Goal: Task Accomplishment & Management: Use online tool/utility

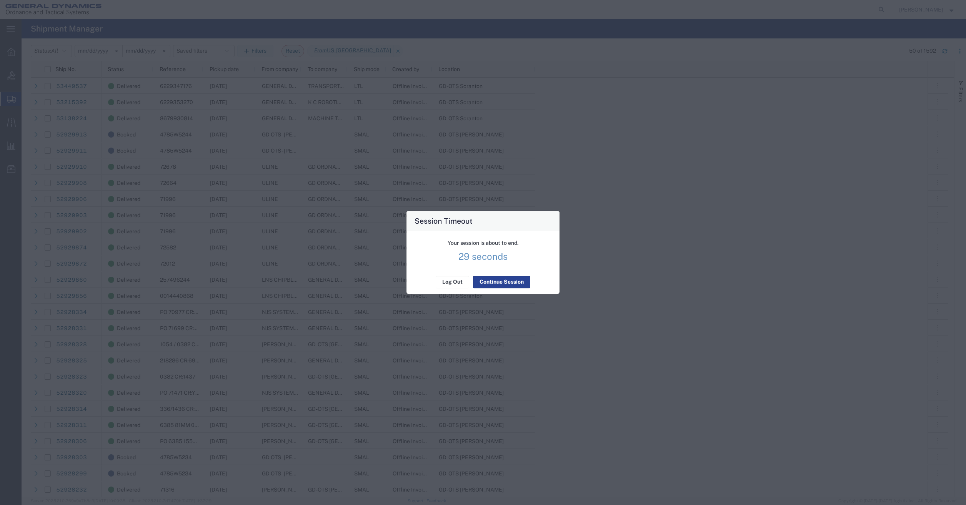
click at [496, 283] on button "Continue Session" at bounding box center [501, 282] width 57 height 12
click at [796, 216] on div "Session Timeout Your session is about to end. 28 seconds Log Out Continue Sessi…" at bounding box center [483, 252] width 966 height 505
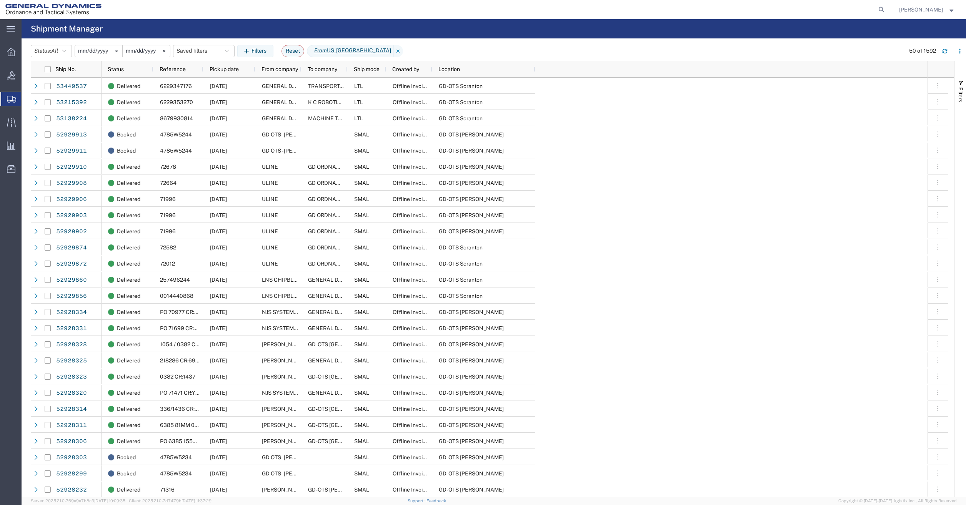
click at [880, 8] on form at bounding box center [882, 9] width 12 height 19
click at [886, 9] on icon at bounding box center [881, 9] width 11 height 11
paste input "51686843"
click at [823, 10] on input "51686843" at bounding box center [759, 9] width 234 height 18
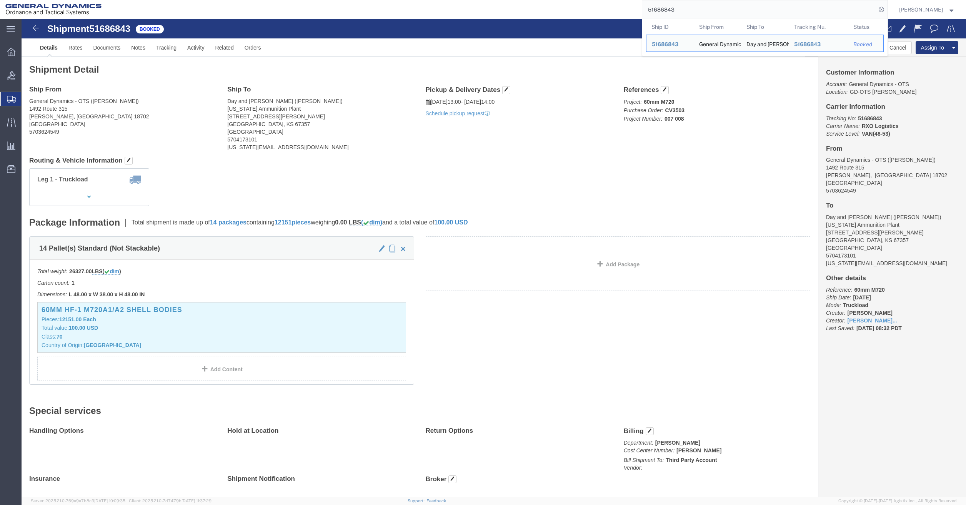
drag, startPoint x: 694, startPoint y: 9, endPoint x: 540, endPoint y: 3, distance: 153.9
click at [540, 3] on div "51686843 Ship ID Ship From Ship To Tracking Nu. Status Ship ID 51686843 Ship Fr…" at bounding box center [497, 9] width 781 height 19
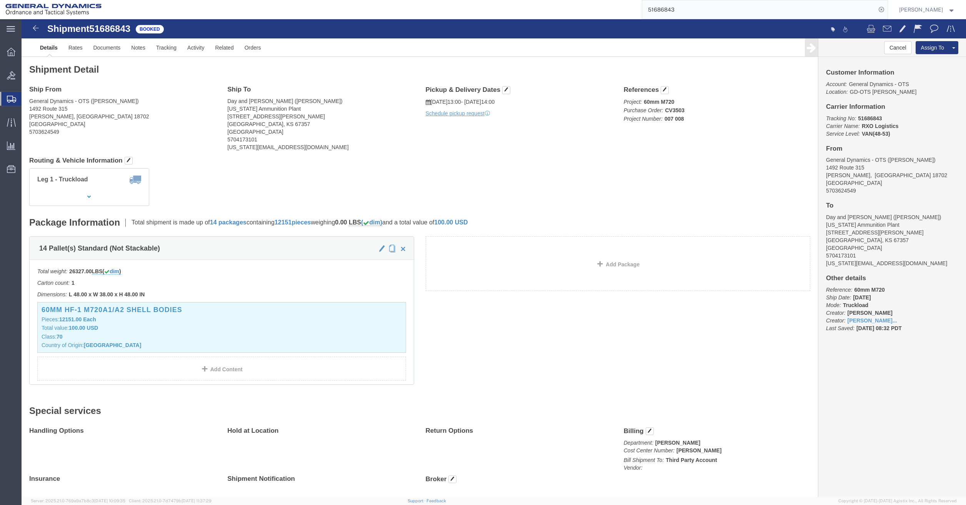
paste input "005"
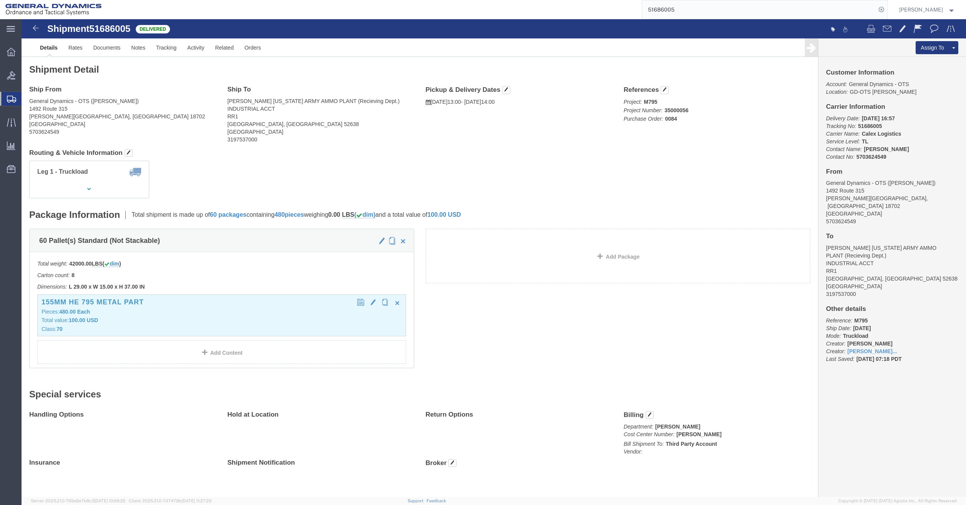
click p "Pieces: 480.00 Each"
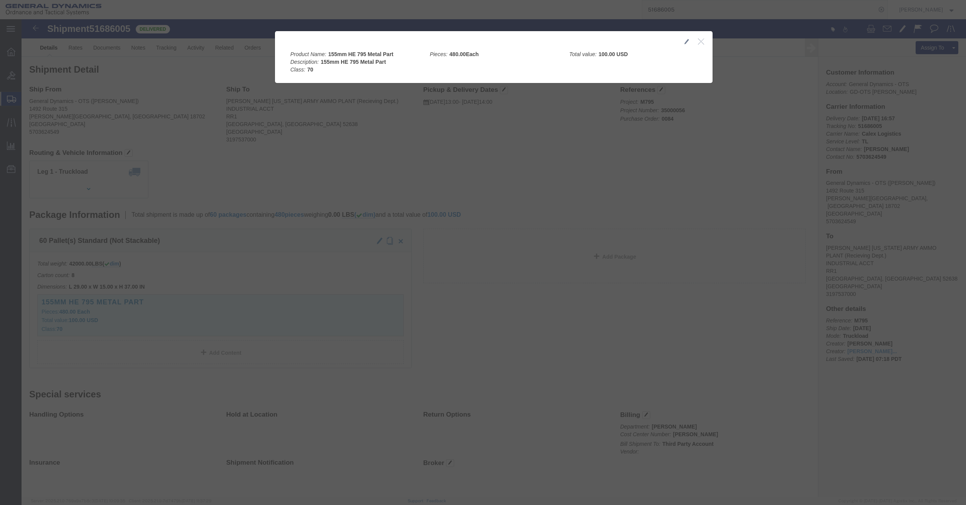
click div
click button "button"
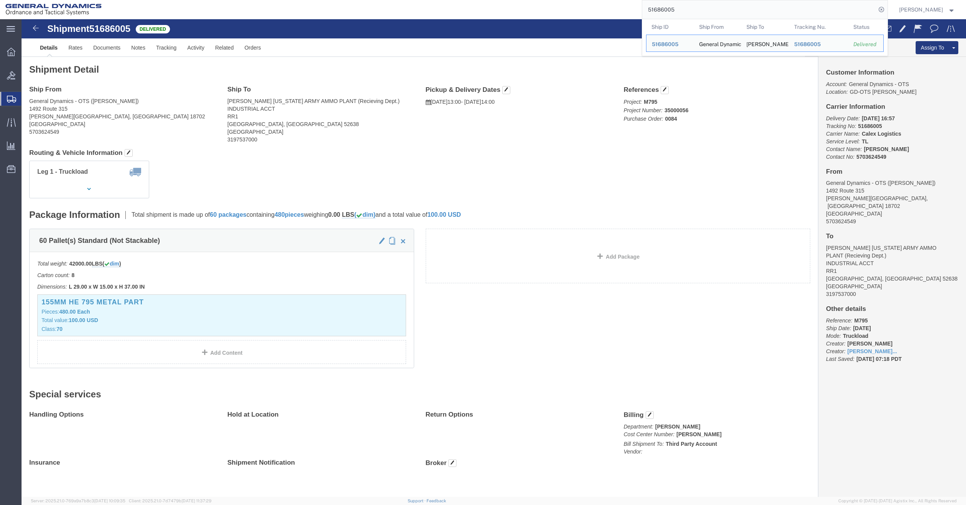
drag, startPoint x: 724, startPoint y: 5, endPoint x: 566, endPoint y: 0, distance: 157.3
click at [569, 1] on div "51686005 Ship ID Ship From Ship To Tracking Nu. Status Ship ID 51686005 Ship Fr…" at bounding box center [497, 9] width 781 height 19
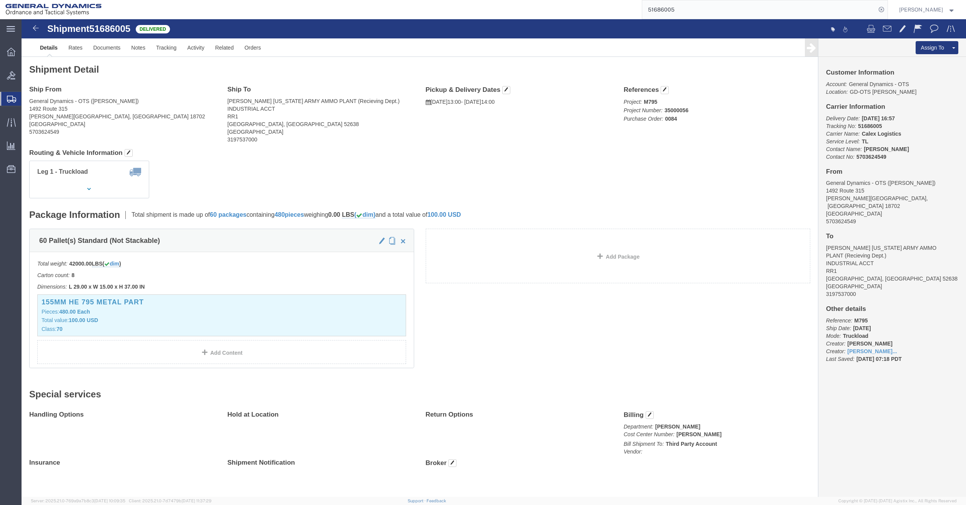
paste input "5982"
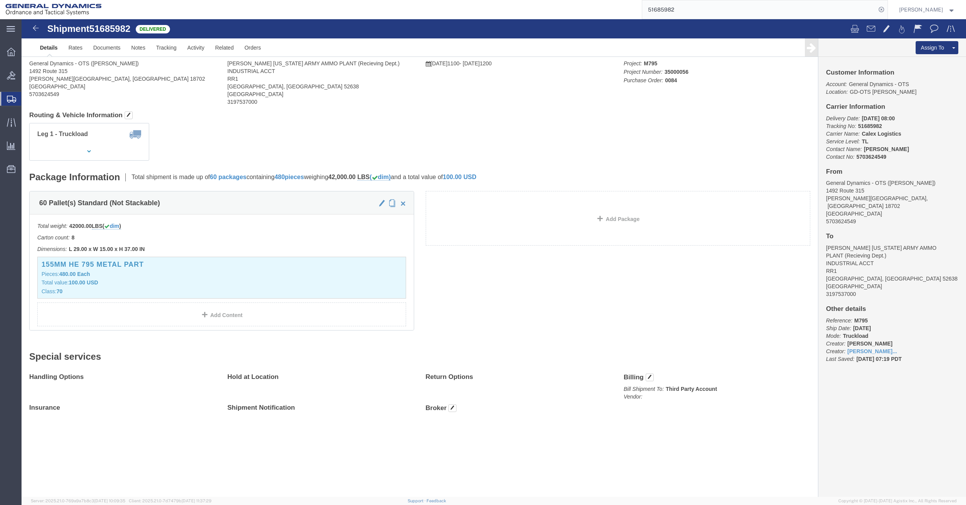
click body "Shipment 51685982 Delivered Details Rates Documents Notes Tracking Activity Rel…"
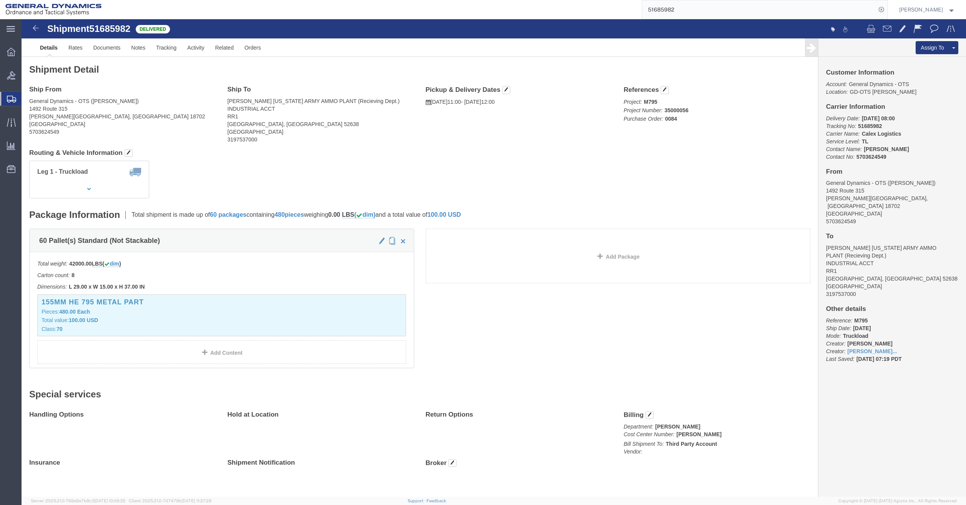
click div "Leg 1 - Truckload Number of trucks: 1"
click p "Total value: 100.00 USD"
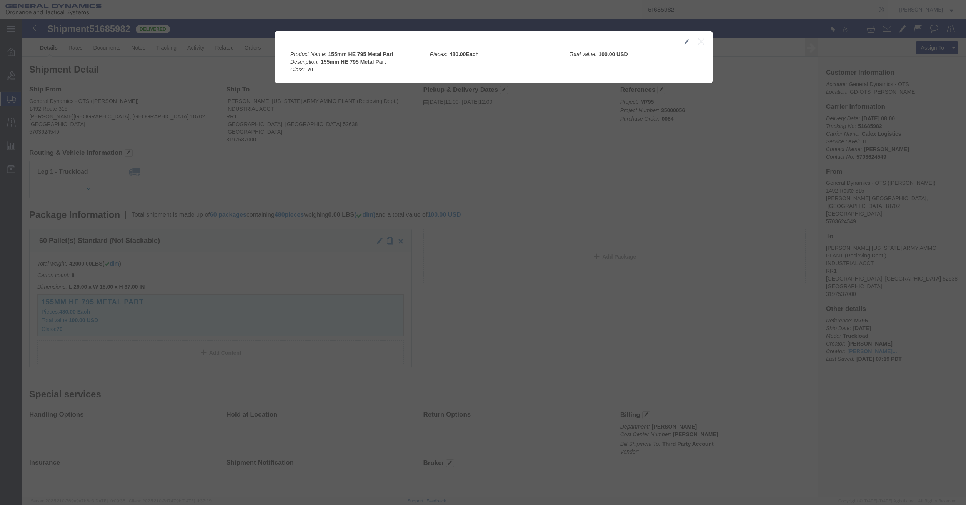
click icon "button"
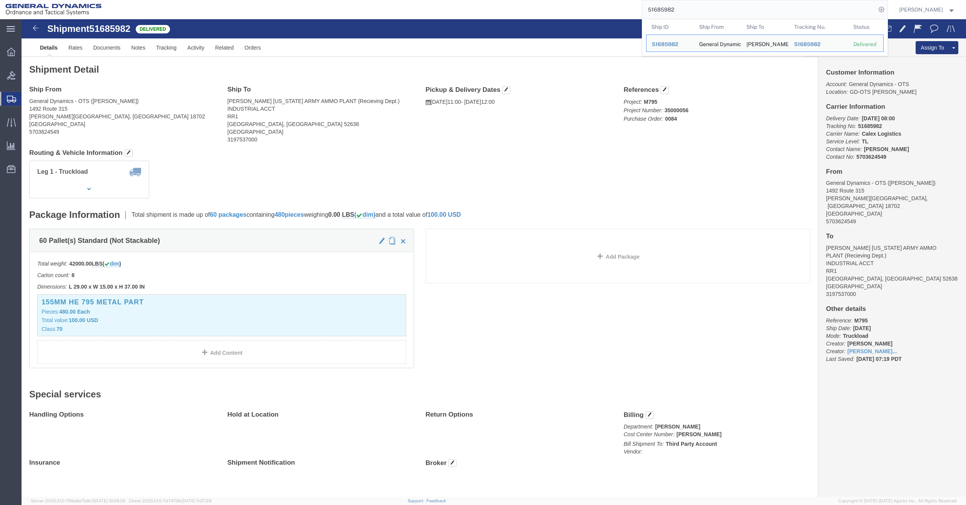
drag, startPoint x: 699, startPoint y: 6, endPoint x: 511, endPoint y: -7, distance: 188.9
click at [511, 0] on html "main_menu Created with Sketch. Collapse Menu Overview Bids Shipments Shipment M…" at bounding box center [483, 252] width 966 height 505
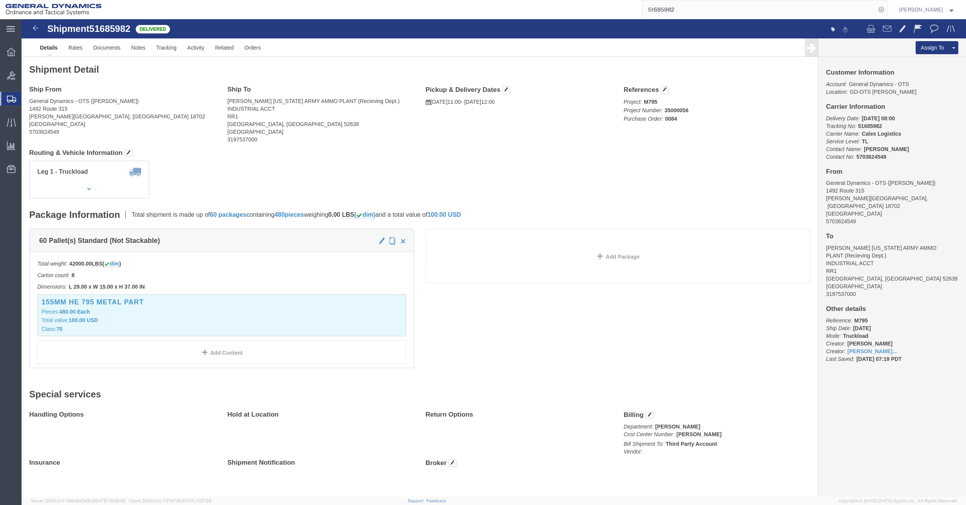
paste input "54"
type input "51685954"
click div "155mm HE 795 Metal Part Pieces: 480.00 Each Total value: 100.00 USD Class: 70"
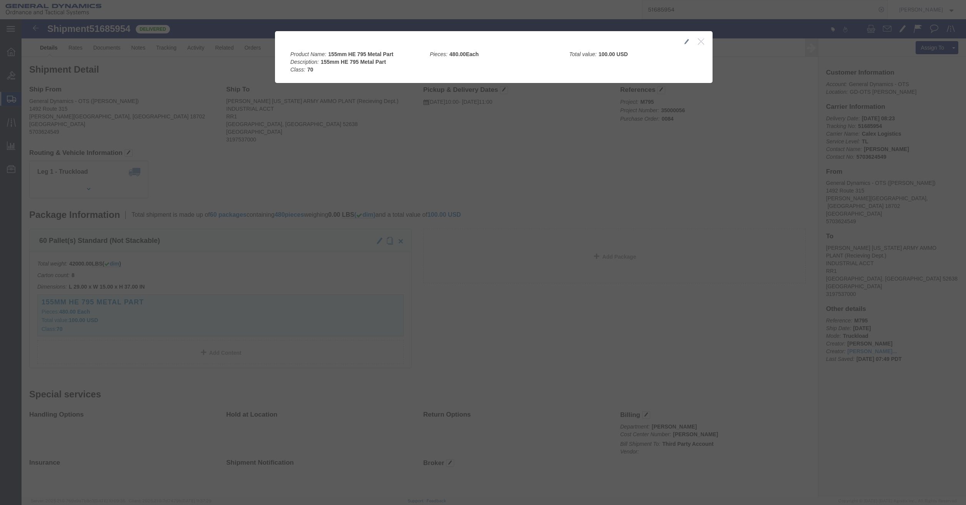
click icon "button"
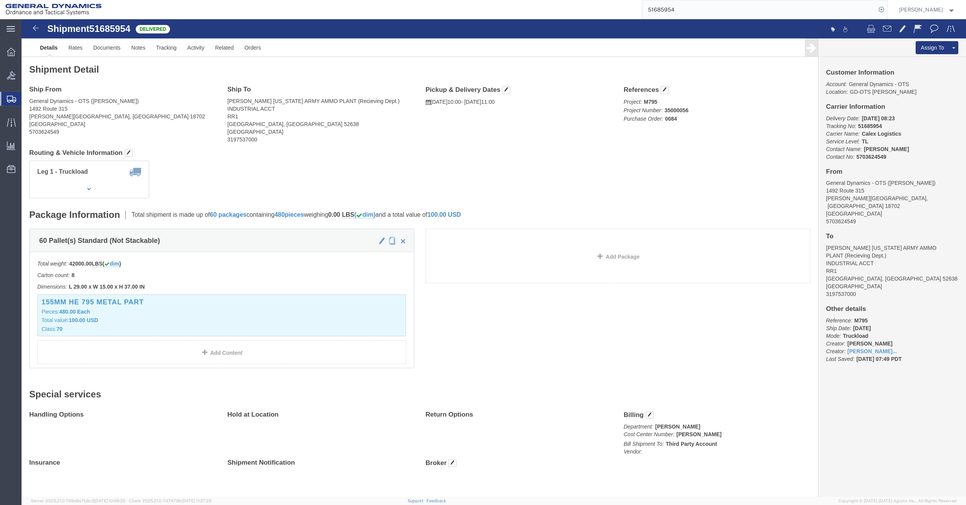
drag, startPoint x: 483, startPoint y: 185, endPoint x: 479, endPoint y: 182, distance: 5.4
click div "Shipment Detail Ship From General Dynamics - OTS ([PERSON_NAME]) [STREET_ADDRES…"
click at [10, 53] on icon at bounding box center [11, 52] width 8 height 8
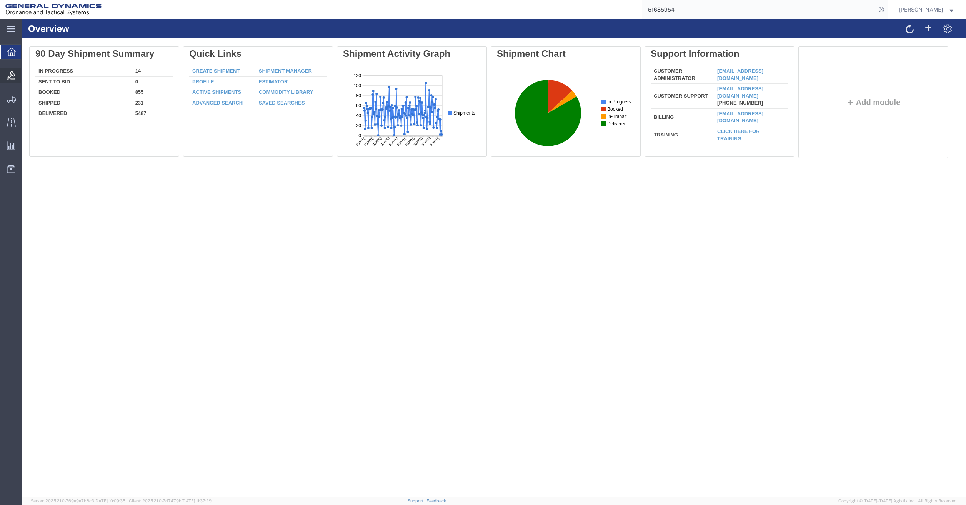
click at [8, 75] on icon at bounding box center [11, 75] width 8 height 8
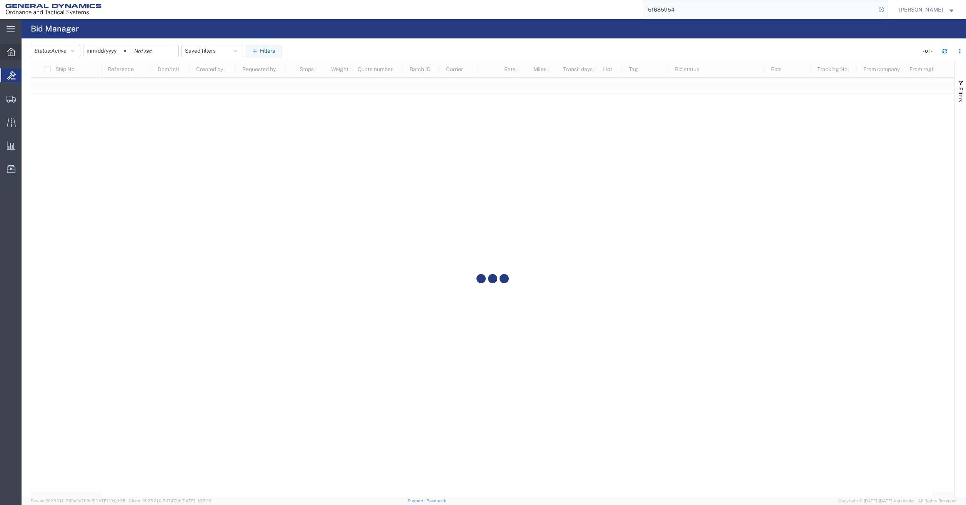
click at [7, 53] on div at bounding box center [11, 51] width 22 height 15
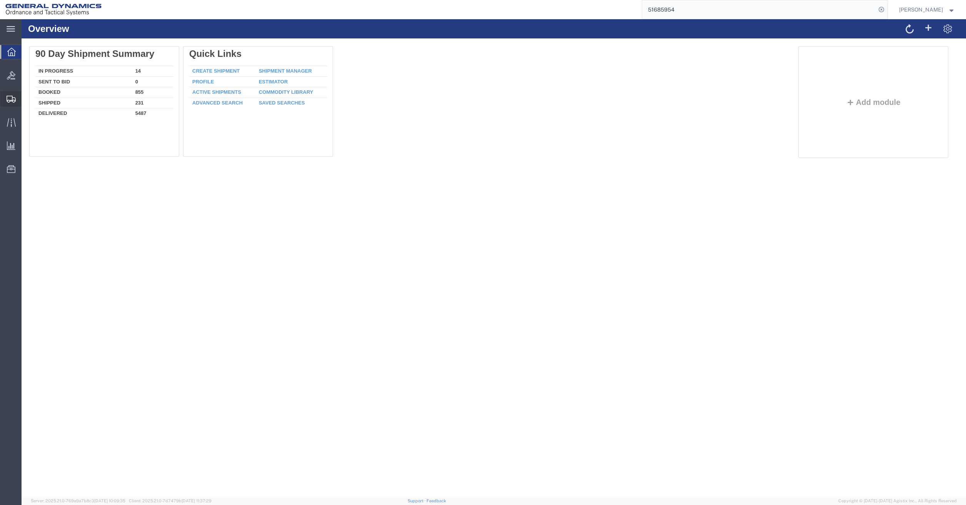
click at [0, 0] on span "Shipment Manager" at bounding box center [0, 0] width 0 height 0
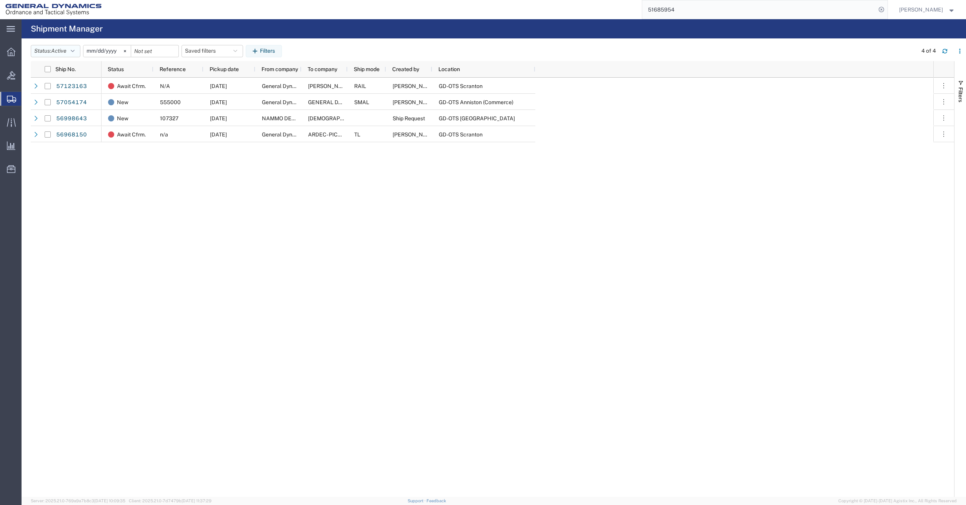
click at [55, 51] on span "Active" at bounding box center [58, 51] width 15 height 6
click at [58, 91] on span "All" at bounding box center [76, 92] width 90 height 12
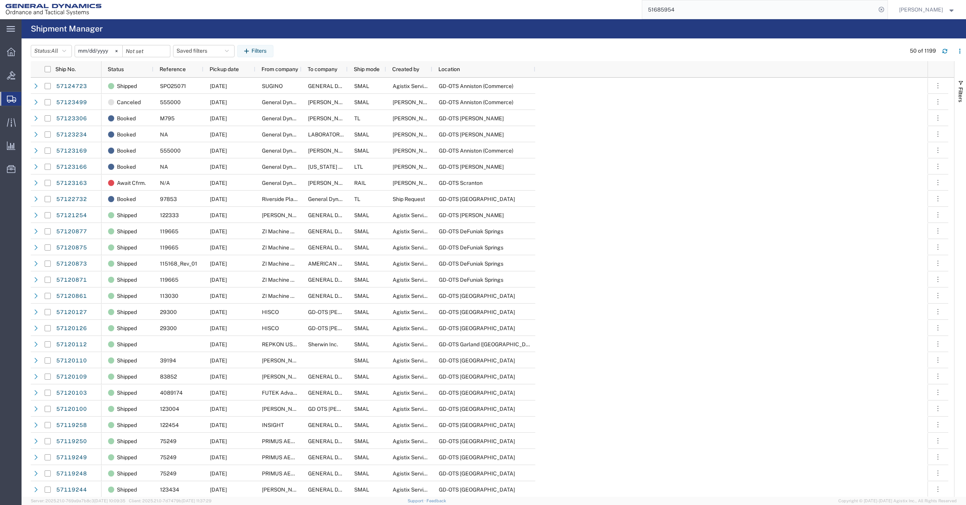
click at [109, 52] on input "[DATE]" at bounding box center [98, 51] width 47 height 12
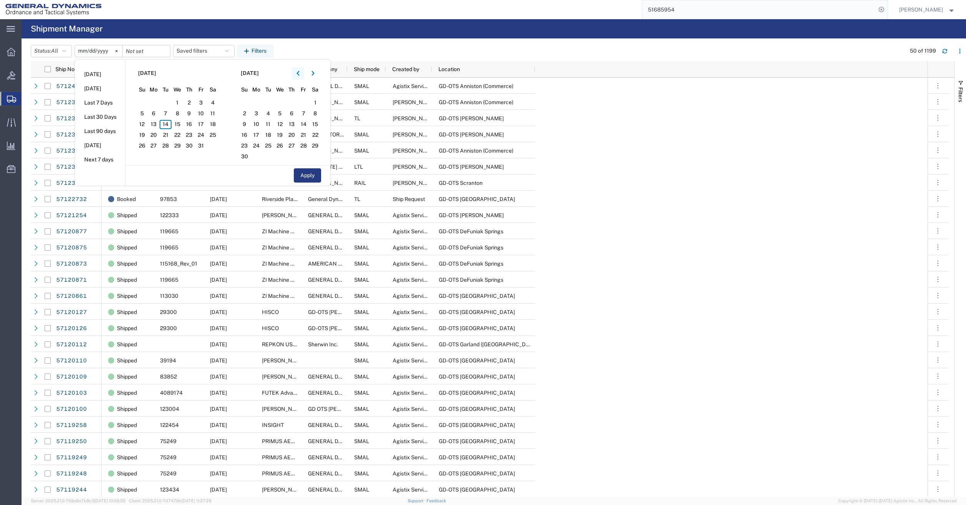
click at [299, 71] on icon "button" at bounding box center [297, 73] width 3 height 5
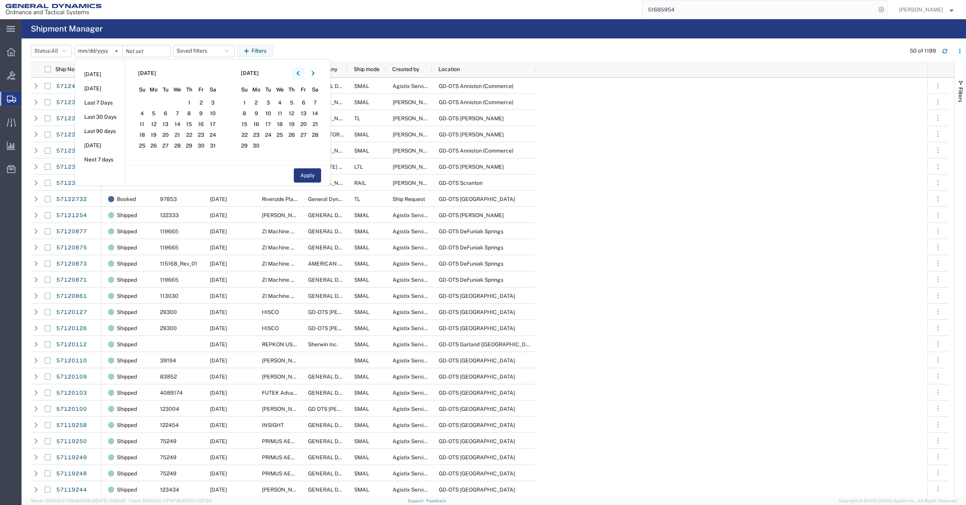
click at [299, 71] on icon "button" at bounding box center [297, 73] width 3 height 5
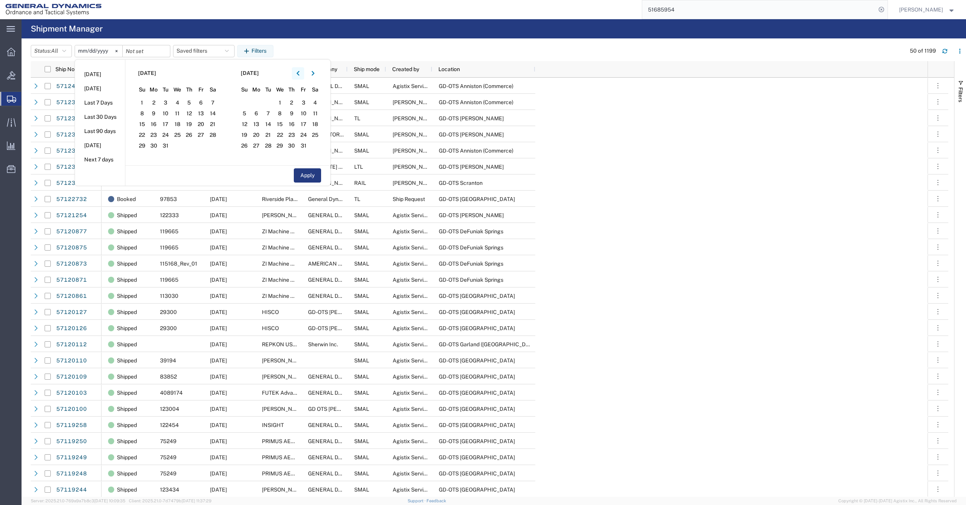
click at [299, 71] on icon "button" at bounding box center [297, 73] width 3 height 5
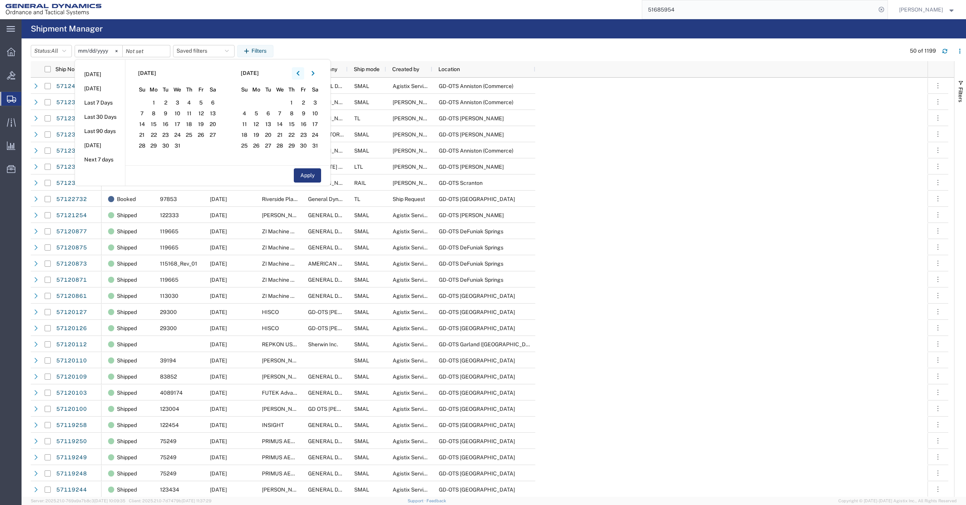
click at [299, 71] on icon "button" at bounding box center [297, 73] width 3 height 5
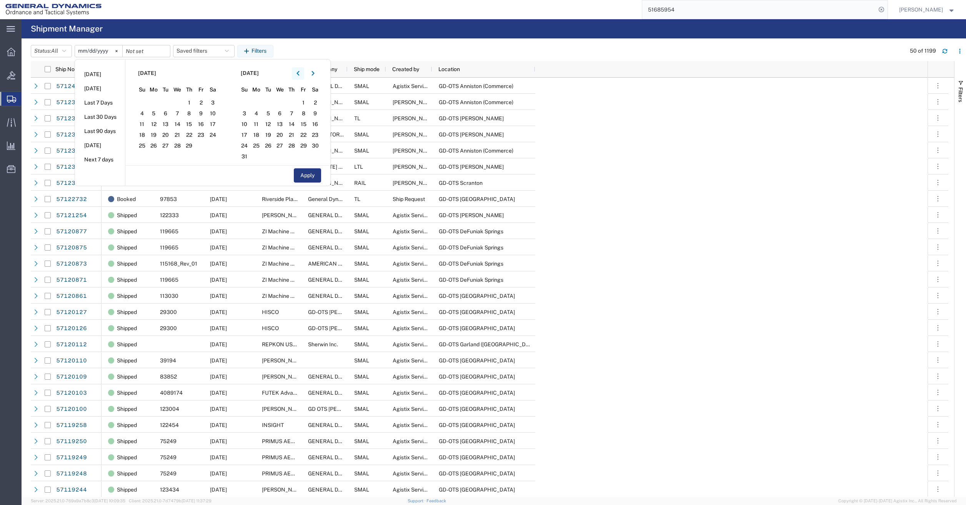
click at [299, 71] on icon "button" at bounding box center [297, 73] width 3 height 5
click at [154, 102] on span "1" at bounding box center [154, 102] width 12 height 9
click at [313, 178] on button "Apply" at bounding box center [307, 175] width 27 height 14
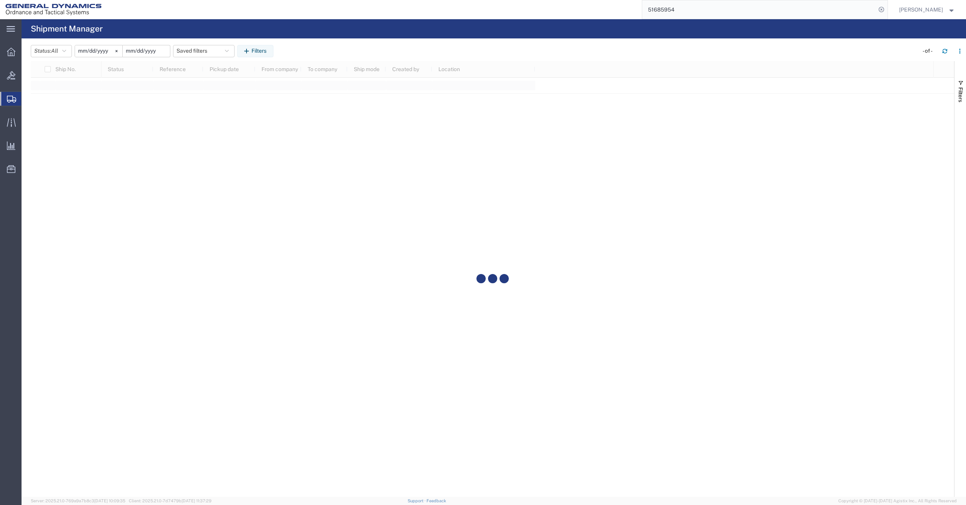
click at [157, 51] on input "date" at bounding box center [146, 51] width 47 height 12
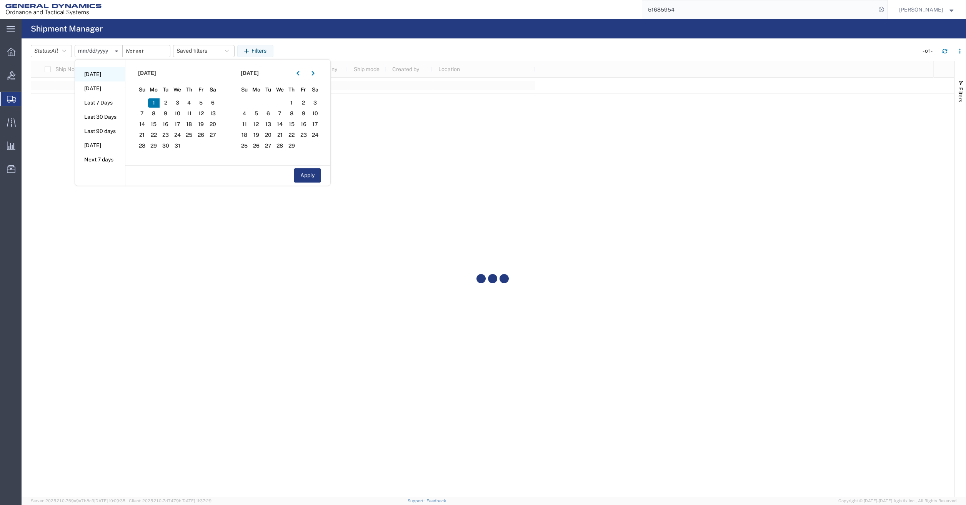
click at [84, 75] on li "[DATE]" at bounding box center [100, 74] width 50 height 14
type input "[DATE]"
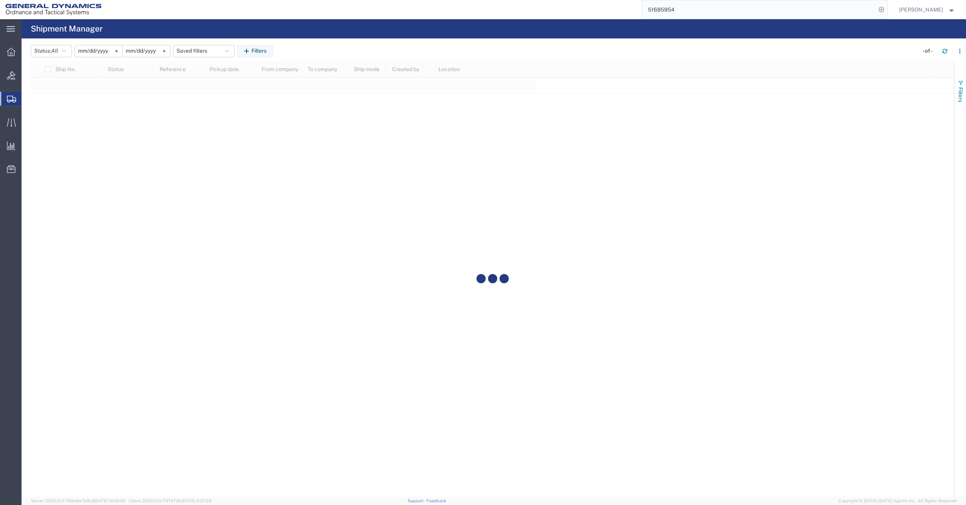
click at [960, 85] on span "button" at bounding box center [961, 83] width 6 height 6
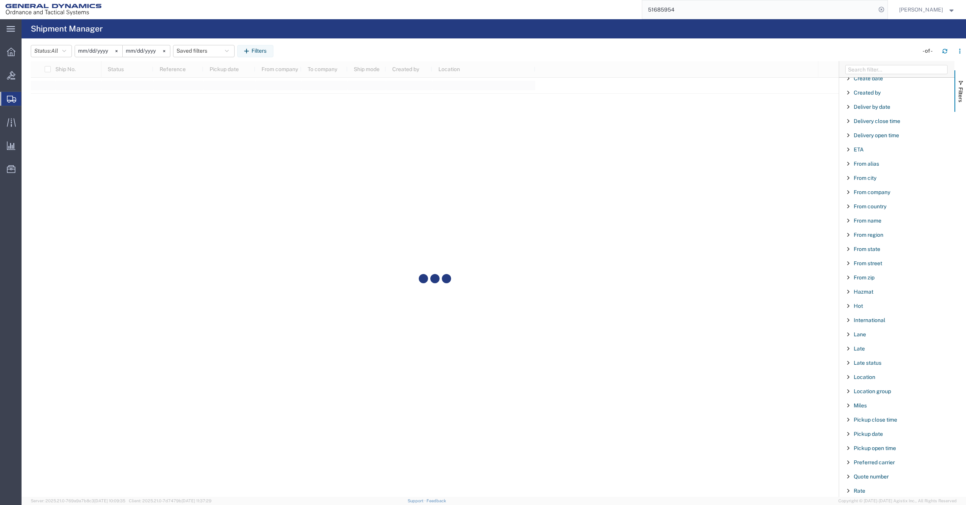
scroll to position [231, 0]
click at [848, 96] on span "Filter List 66 Filters" at bounding box center [848, 96] width 6 height 6
click at [883, 130] on input "Filter Value" at bounding box center [899, 128] width 101 height 9
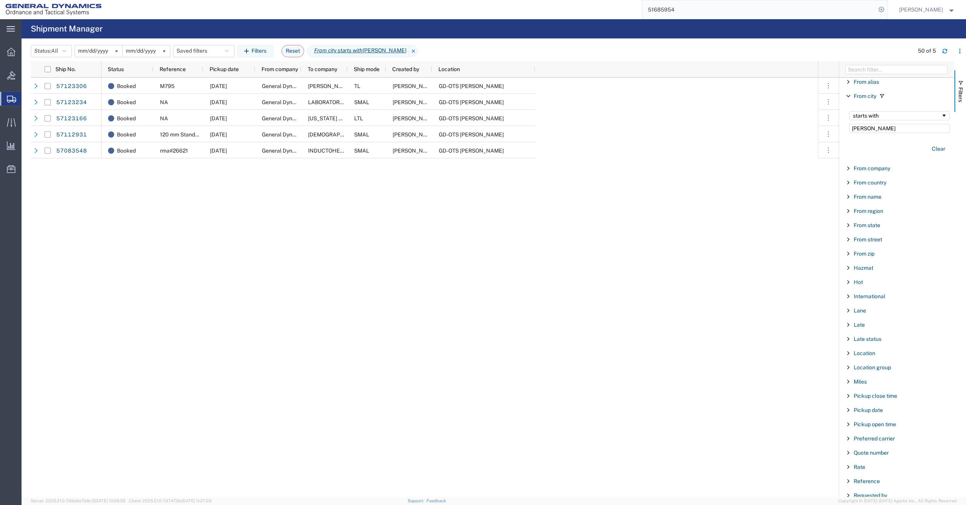
type input "[PERSON_NAME]"
click at [101, 50] on input "[DATE]" at bounding box center [98, 51] width 47 height 12
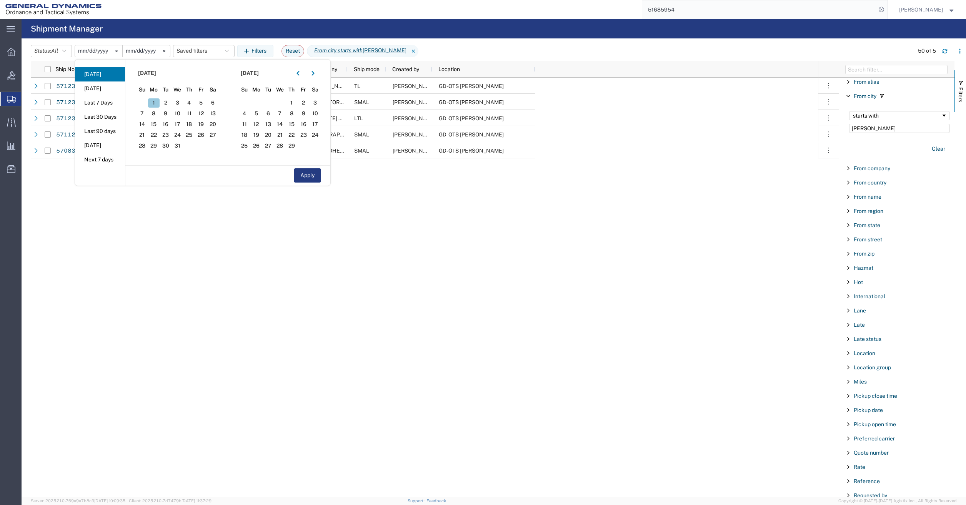
click at [160, 99] on span "1" at bounding box center [154, 102] width 12 height 9
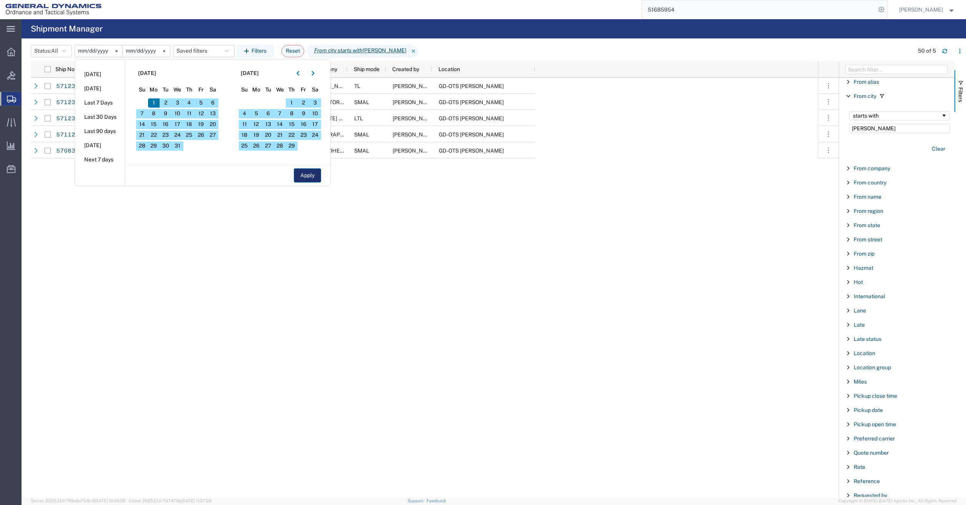
click at [319, 178] on button "Apply" at bounding box center [307, 175] width 27 height 14
type input "[DATE]"
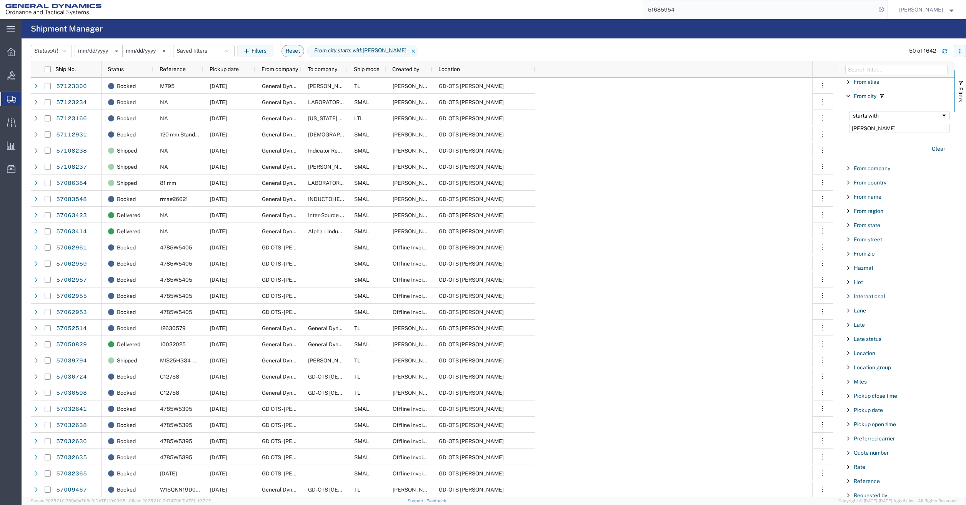
click at [959, 54] on button "button" at bounding box center [960, 51] width 12 height 12
click at [917, 75] on div "Download" at bounding box center [920, 71] width 43 height 15
